Goal: Find specific page/section: Find specific page/section

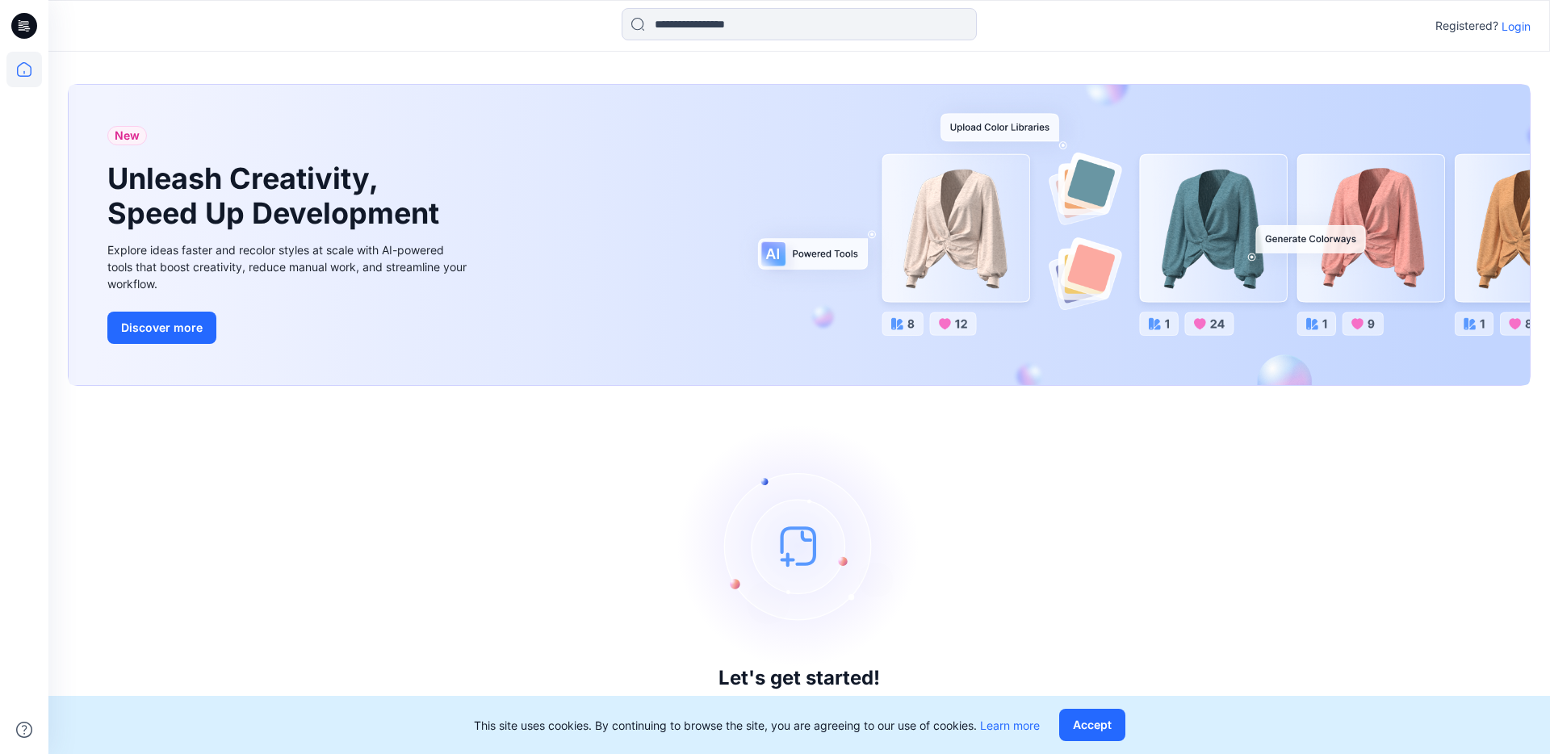
click at [1525, 27] on p "Login" at bounding box center [1516, 26] width 29 height 17
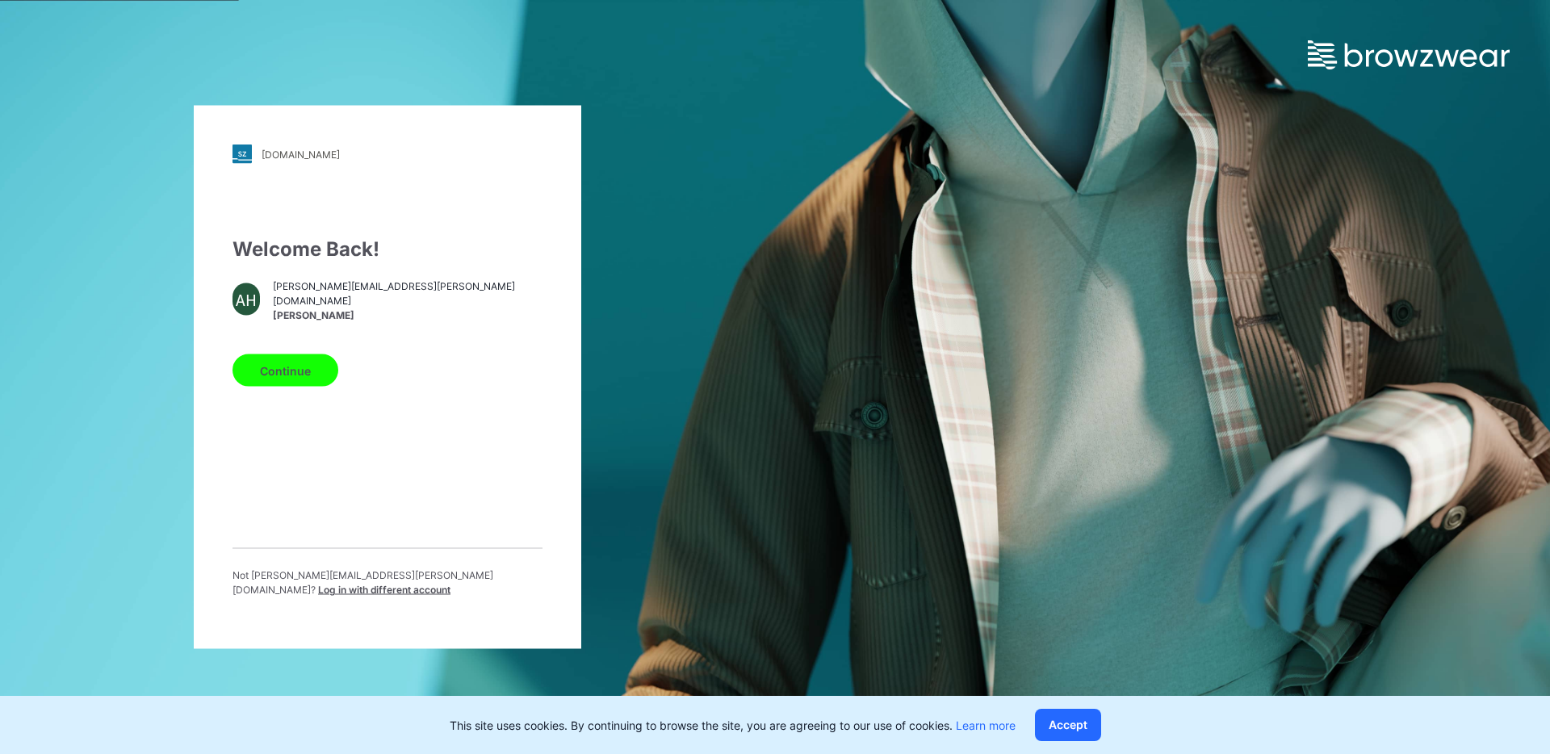
click at [301, 371] on button "Continue" at bounding box center [286, 370] width 106 height 32
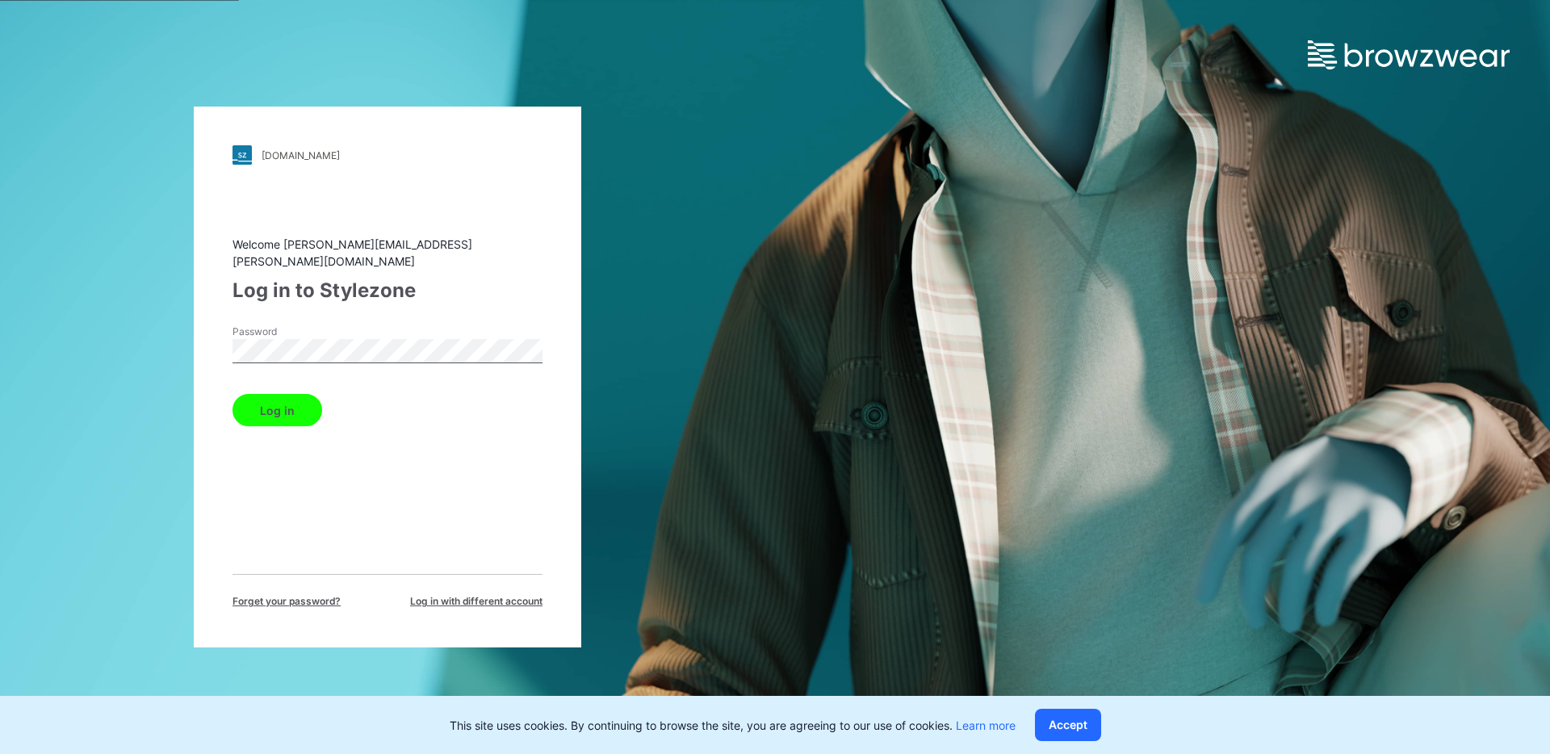
click at [270, 394] on button "Log in" at bounding box center [278, 410] width 90 height 32
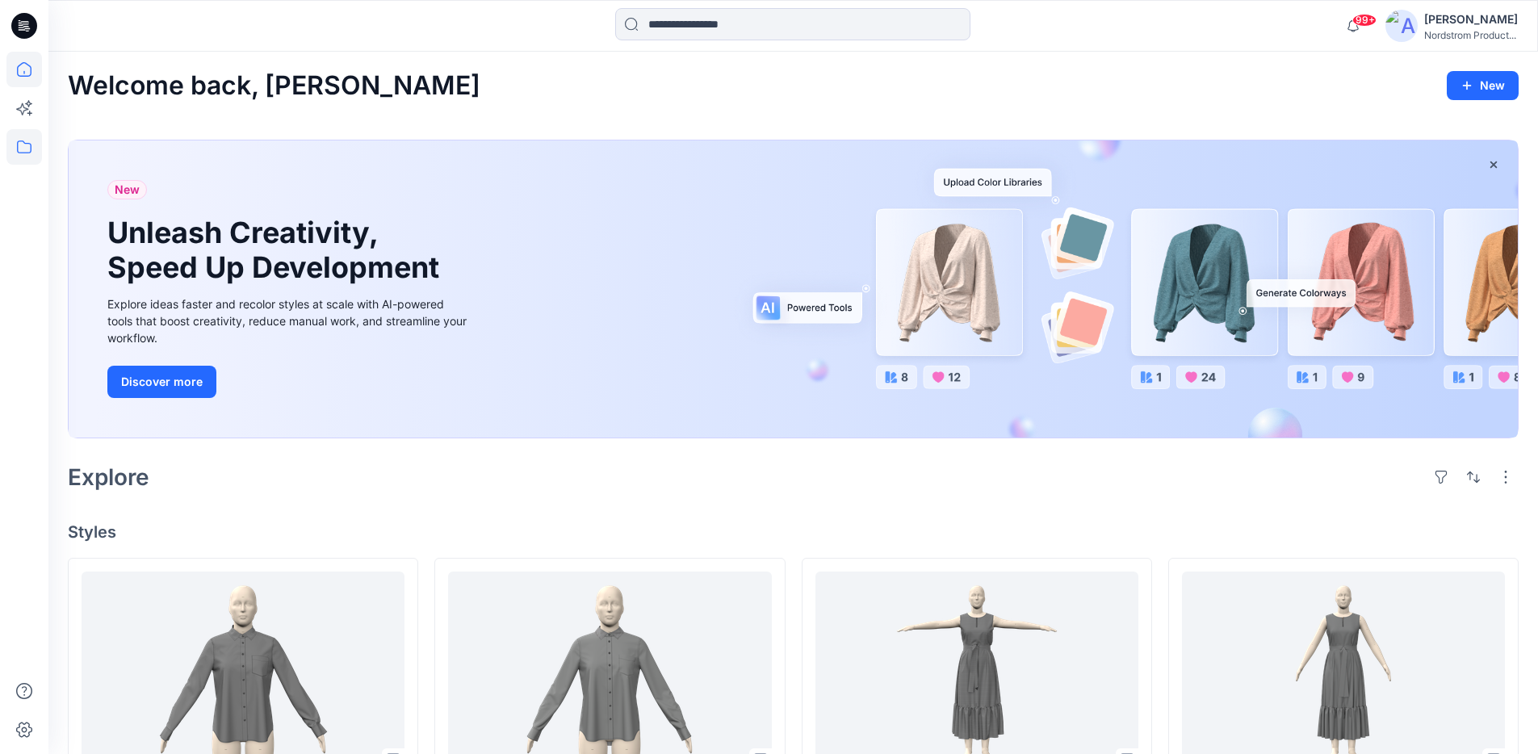
click at [28, 147] on icon at bounding box center [24, 147] width 36 height 36
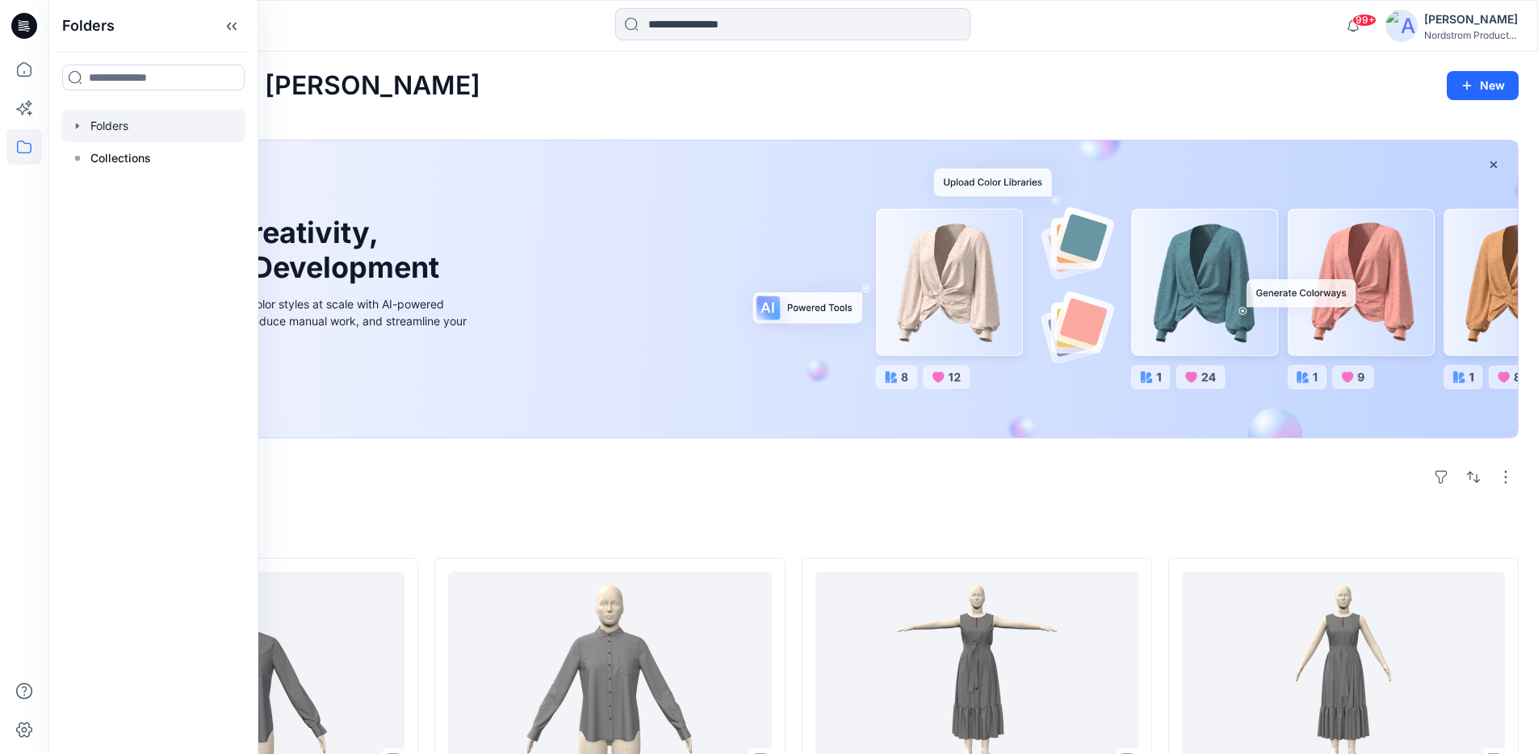
click at [74, 117] on div at bounding box center [153, 126] width 184 height 32
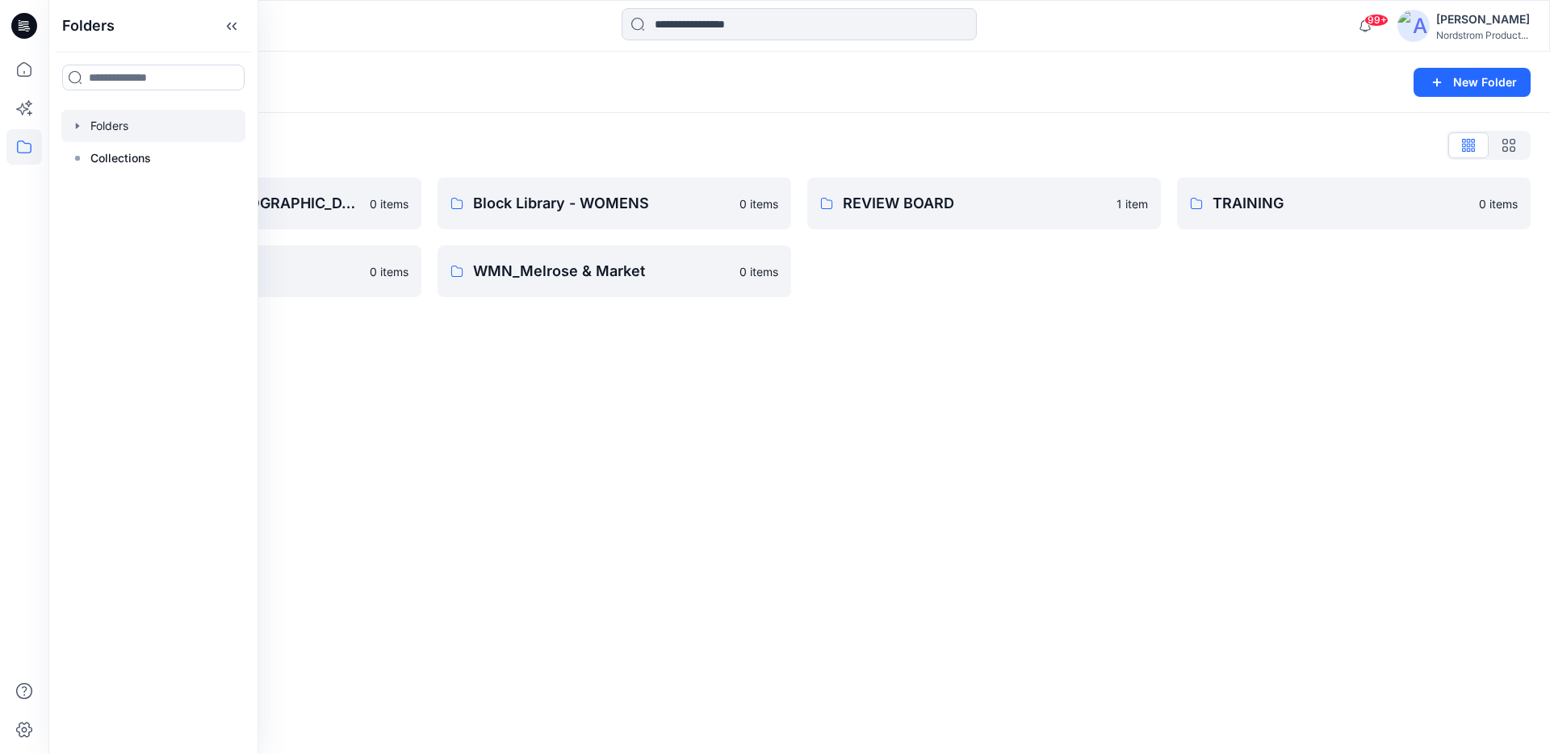
click at [807, 488] on div "Folders New Folder Folders List Block Library - [DEMOGRAPHIC_DATA] MENS - MISSY…" at bounding box center [799, 403] width 1502 height 702
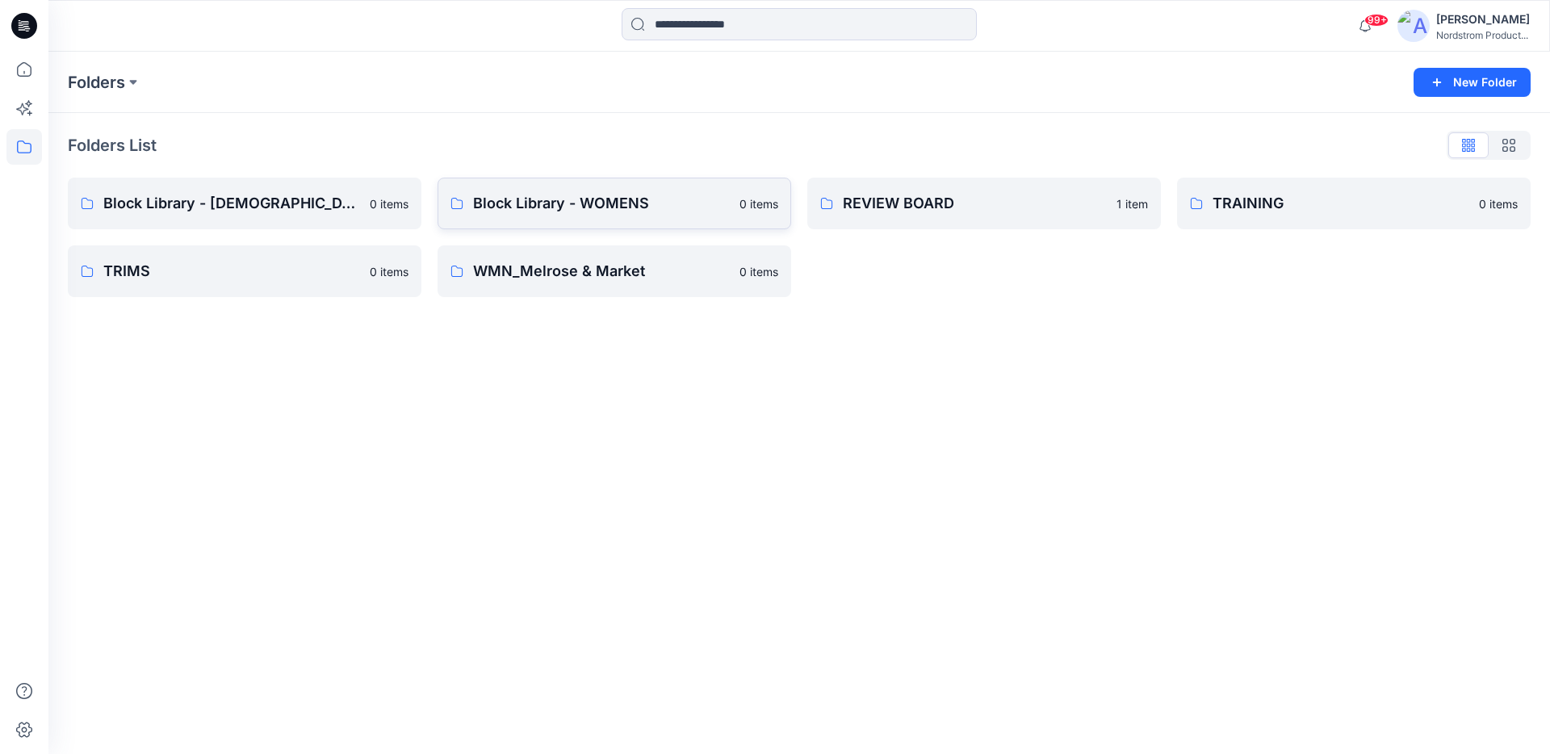
click at [575, 191] on link "Block Library - WOMENS 0 items" at bounding box center [615, 204] width 354 height 52
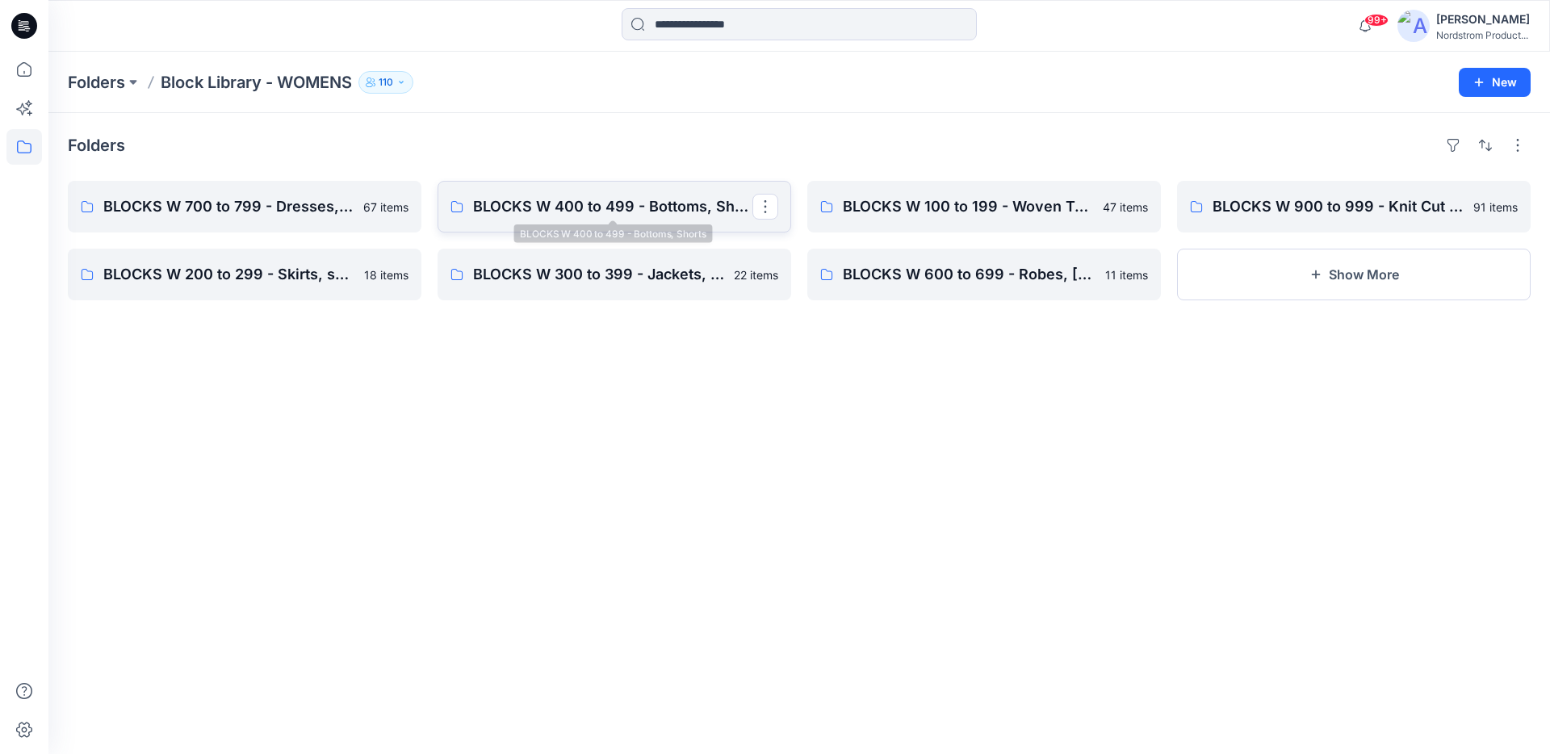
click at [552, 216] on p "BLOCKS W 400 to 499 - Bottoms, Shorts" at bounding box center [612, 206] width 279 height 23
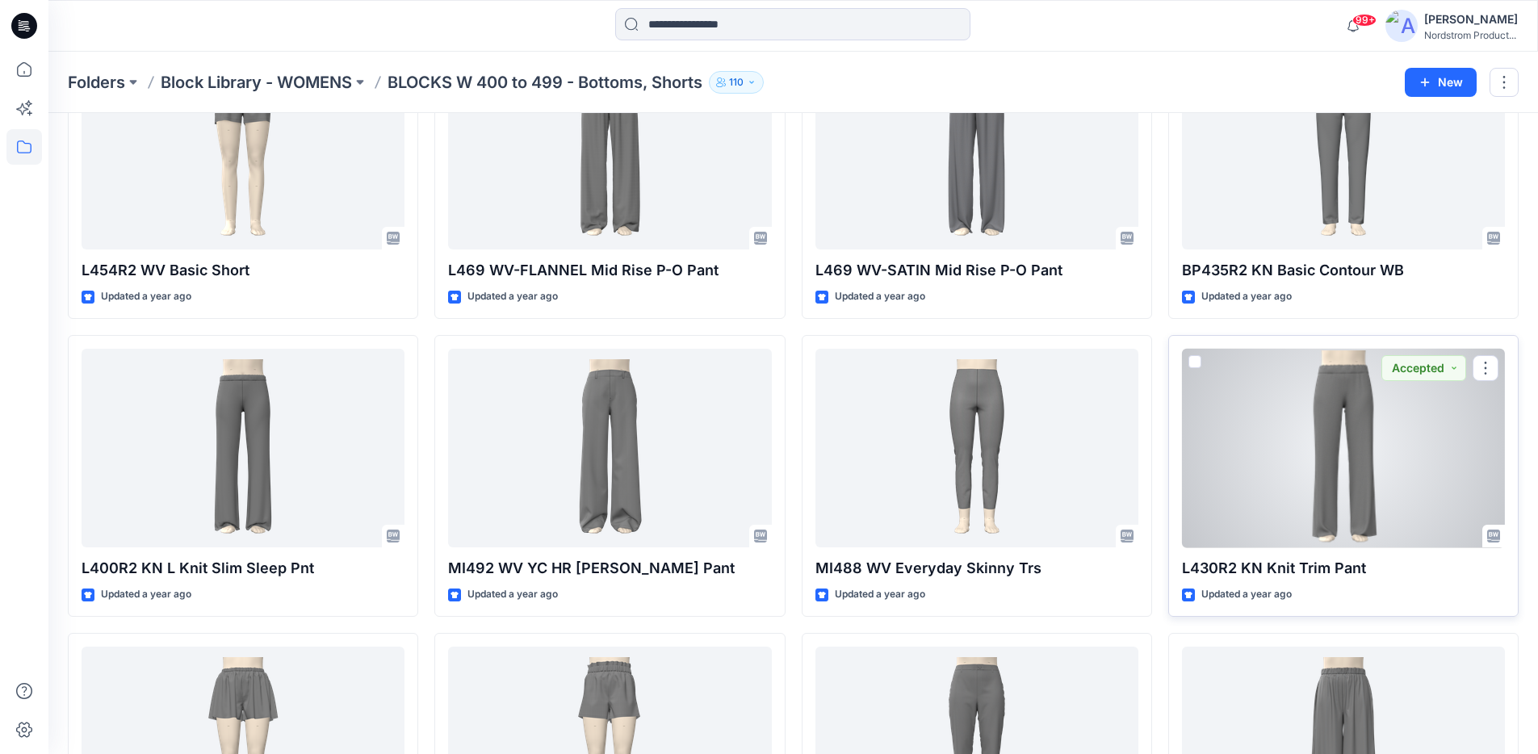
scroll to position [4387, 0]
